Goal: Transaction & Acquisition: Download file/media

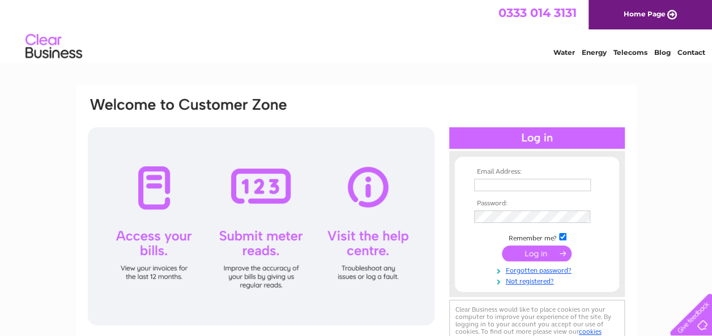
type input "turtledove.playcafe@outlook.com"
click at [525, 255] on input "submit" at bounding box center [537, 254] width 70 height 16
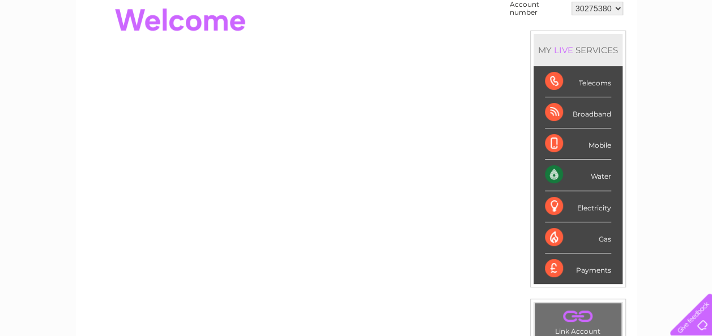
scroll to position [128, 0]
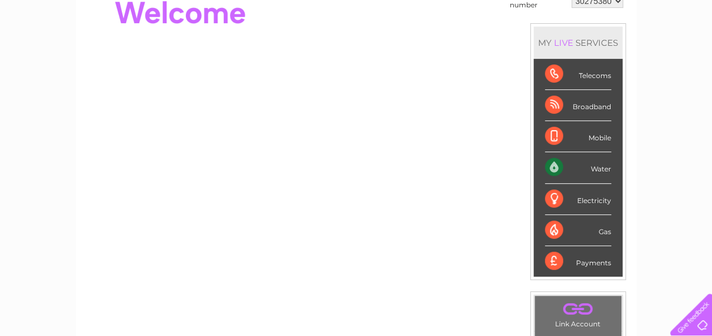
click at [592, 170] on div "Water" at bounding box center [578, 167] width 66 height 31
click at [549, 165] on div "Water" at bounding box center [578, 167] width 66 height 31
drag, startPoint x: 549, startPoint y: 165, endPoint x: 584, endPoint y: 164, distance: 34.5
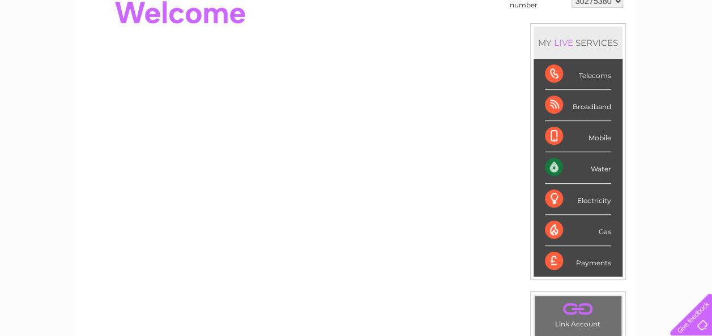
click at [584, 164] on div "Water" at bounding box center [578, 167] width 66 height 31
drag, startPoint x: 584, startPoint y: 164, endPoint x: 665, endPoint y: 157, distance: 81.2
click at [665, 157] on div "My Clear Business Login Details My Details My Preferences Link Account My Accou…" at bounding box center [356, 276] width 712 height 639
click at [574, 168] on div "Water" at bounding box center [578, 167] width 66 height 31
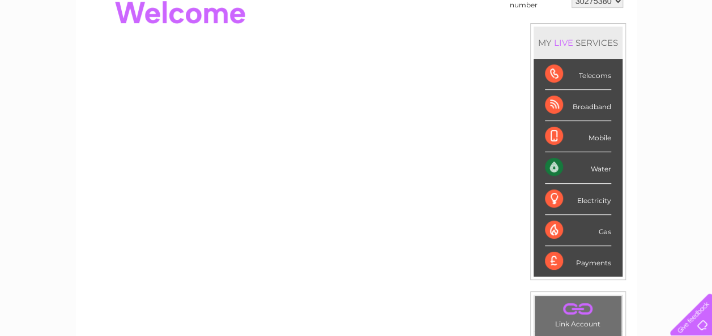
click at [574, 168] on div "Water" at bounding box center [578, 167] width 66 height 31
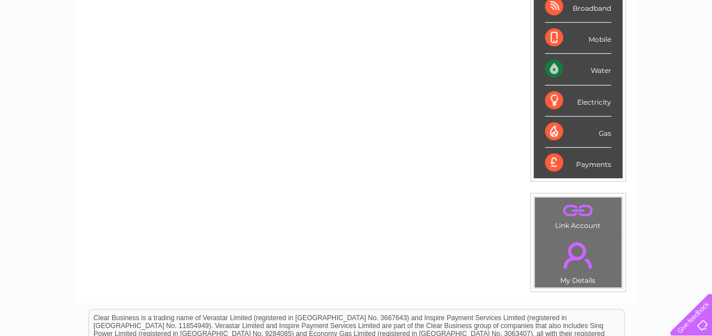
scroll to position [204, 0]
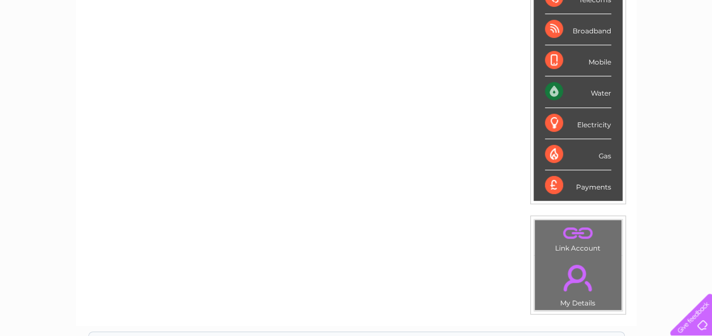
click at [576, 186] on div "Payments" at bounding box center [578, 185] width 66 height 31
click at [549, 189] on div "Payments" at bounding box center [578, 185] width 66 height 31
drag, startPoint x: 549, startPoint y: 189, endPoint x: 660, endPoint y: 63, distance: 167.6
click at [660, 63] on div "My Clear Business Login Details My Details My Preferences Link Account My Accou…" at bounding box center [356, 200] width 712 height 639
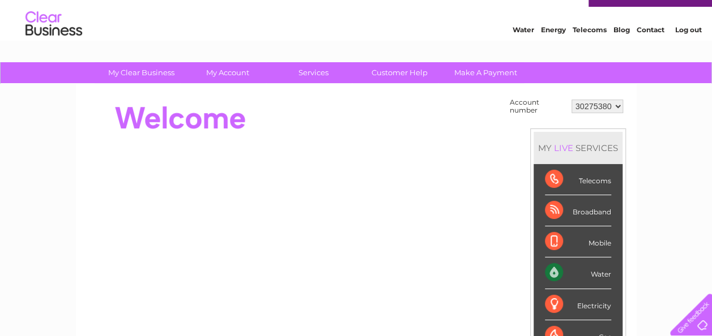
scroll to position [0, 0]
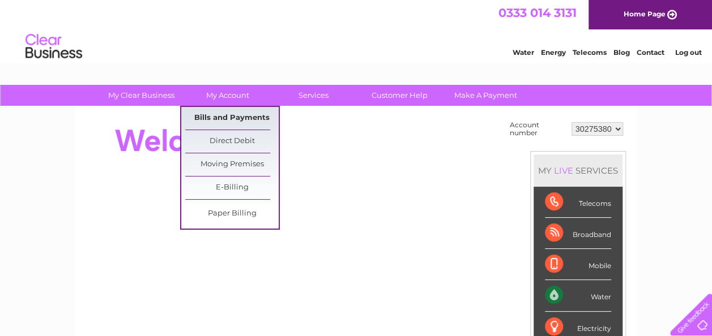
click at [225, 115] on link "Bills and Payments" at bounding box center [231, 118] width 93 height 23
click at [219, 115] on link "Bills and Payments" at bounding box center [231, 118] width 93 height 23
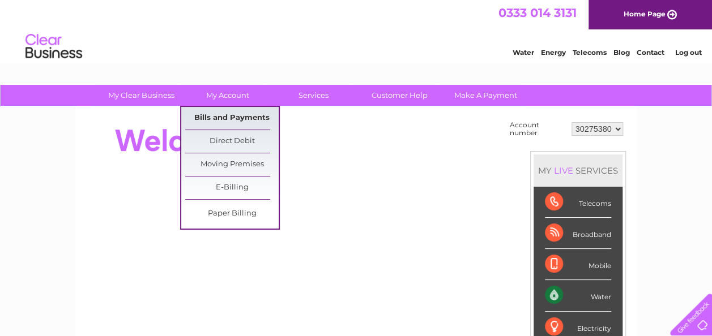
click at [217, 118] on link "Bills and Payments" at bounding box center [231, 118] width 93 height 23
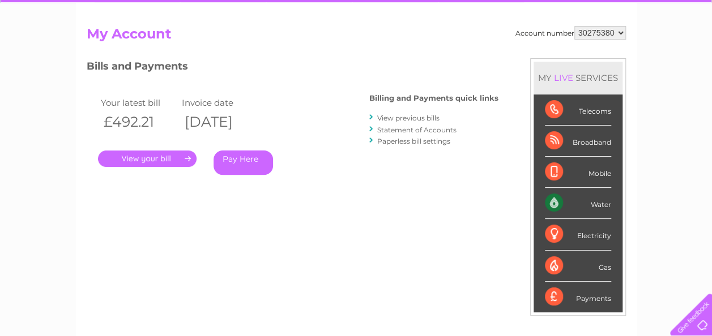
scroll to position [113, 0]
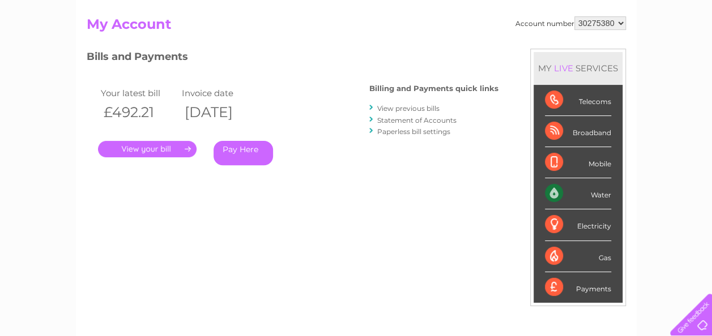
click at [151, 146] on link "." at bounding box center [147, 149] width 99 height 16
click at [419, 107] on link "View previous bills" at bounding box center [408, 108] width 62 height 8
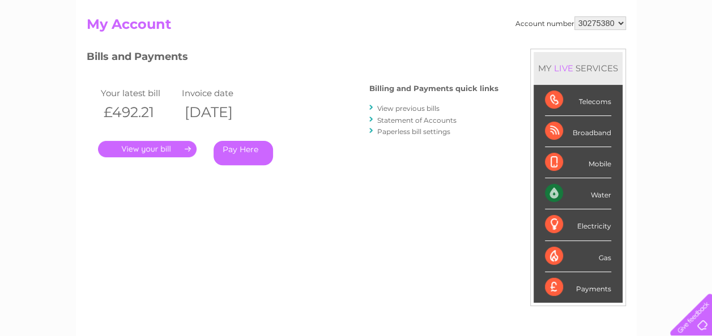
click at [419, 107] on link "View previous bills" at bounding box center [408, 108] width 62 height 8
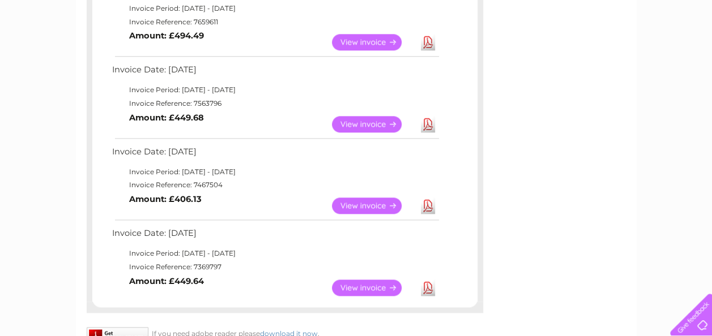
scroll to position [770, 0]
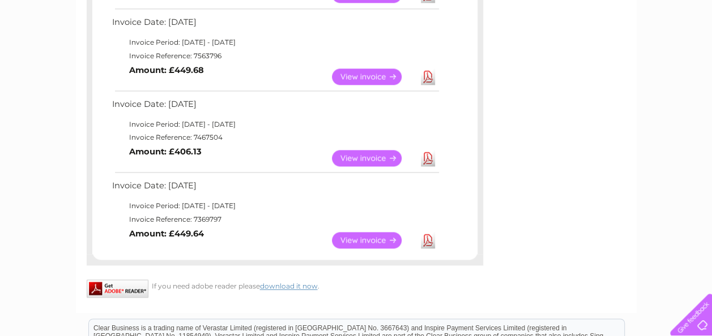
click at [368, 78] on link "View" at bounding box center [373, 76] width 83 height 16
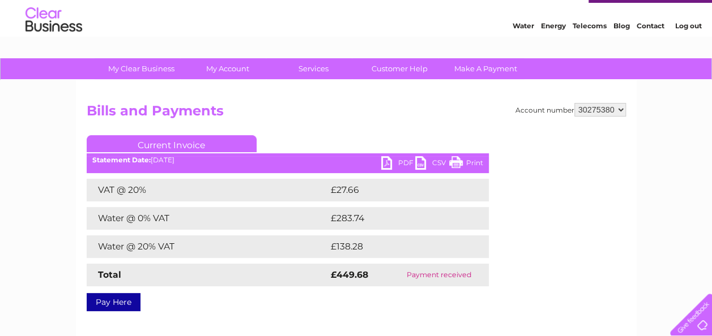
scroll to position [45, 0]
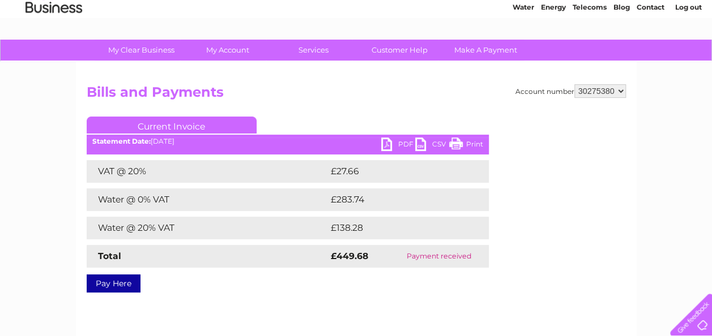
click at [391, 140] on link "PDF" at bounding box center [398, 146] width 34 height 16
click at [386, 144] on link "PDF" at bounding box center [398, 146] width 34 height 16
click at [389, 145] on link "PDF" at bounding box center [398, 146] width 34 height 16
click at [402, 145] on link "PDF" at bounding box center [398, 146] width 34 height 16
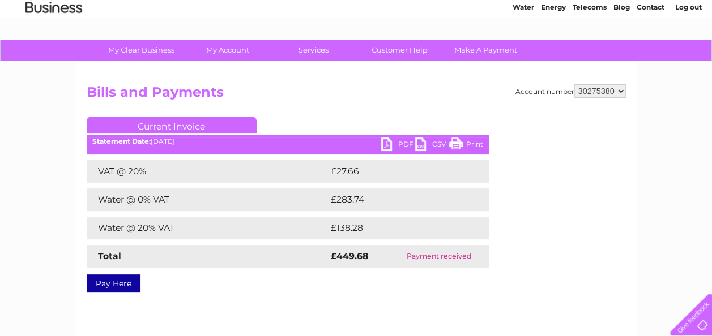
click at [402, 145] on link "PDF" at bounding box center [398, 146] width 34 height 16
click at [387, 143] on link "PDF" at bounding box center [398, 146] width 34 height 16
